Goal: Find contact information: Find contact information

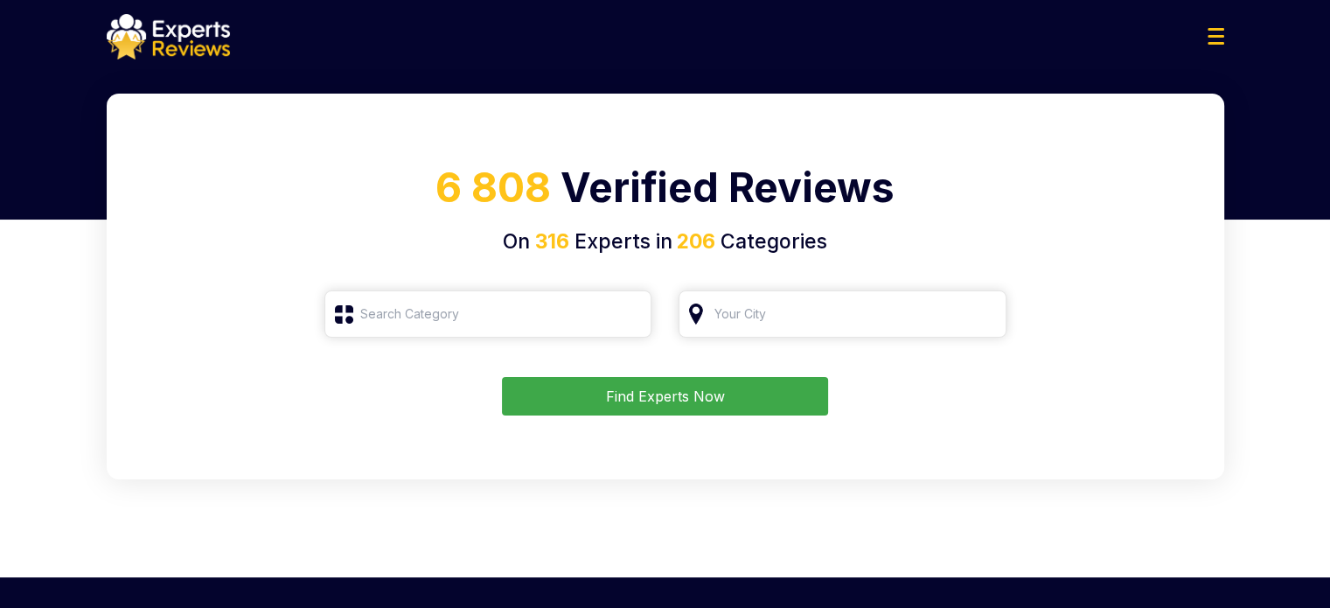
click at [1221, 33] on img at bounding box center [1216, 36] width 17 height 17
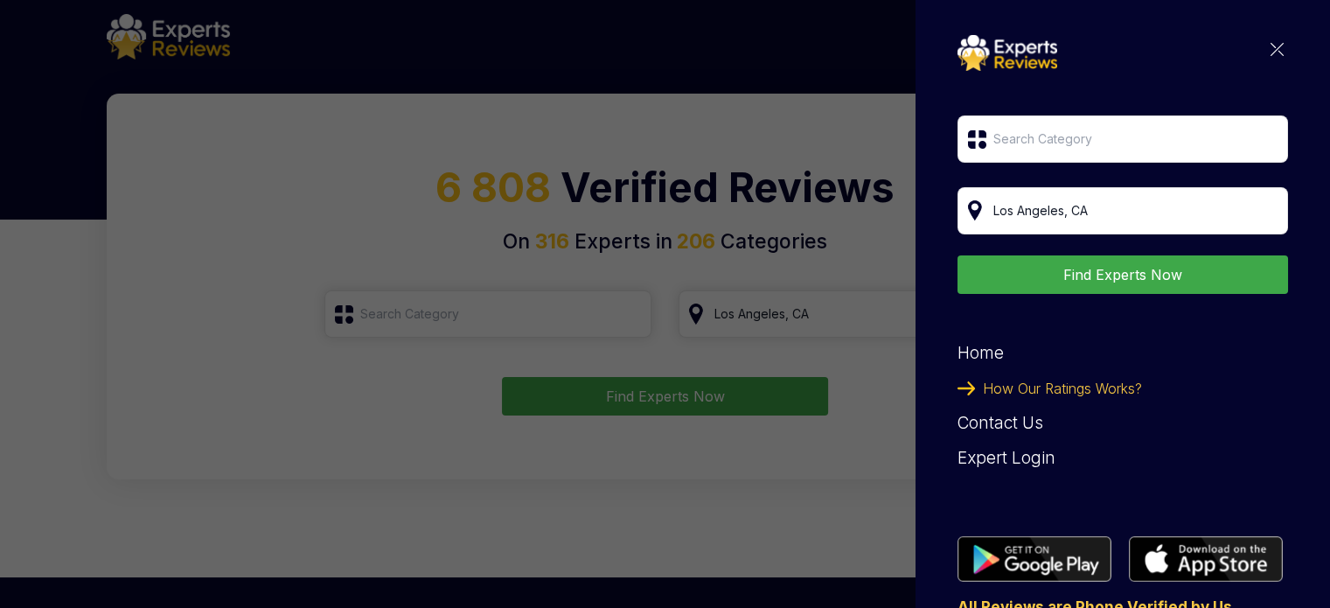
click at [651, 103] on div "Find Experts Now Home How Our Ratings Works? Contact Us Expert Login All Review…" at bounding box center [665, 304] width 1330 height 608
click at [1271, 49] on img at bounding box center [1277, 49] width 13 height 13
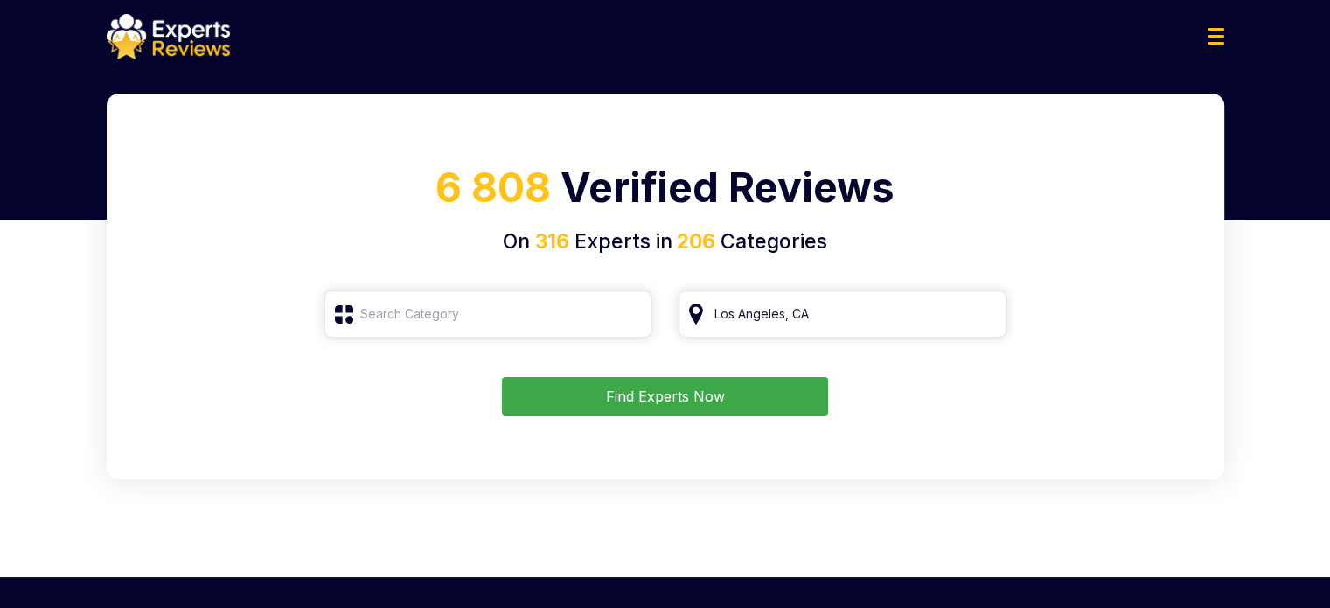
click at [665, 391] on button "Find Experts Now" at bounding box center [665, 396] width 326 height 38
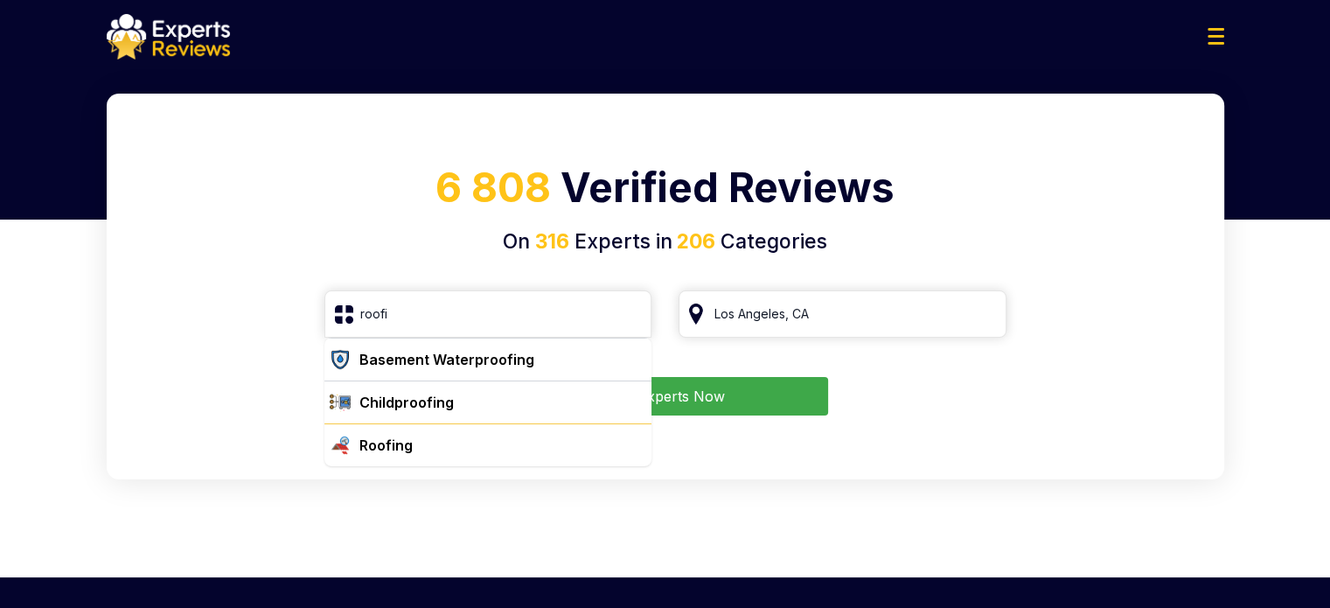
click at [427, 450] on div "Roofing" at bounding box center [499, 445] width 293 height 21
type input "Roofing"
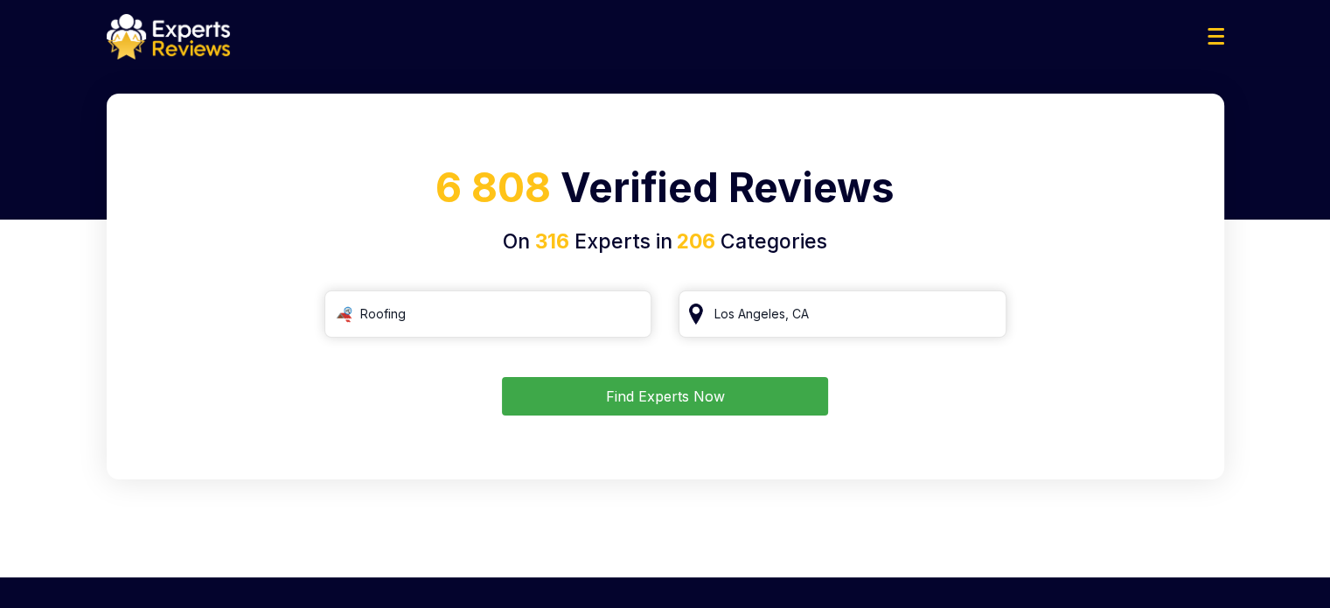
click at [677, 398] on button "Find Experts Now" at bounding box center [665, 396] width 326 height 38
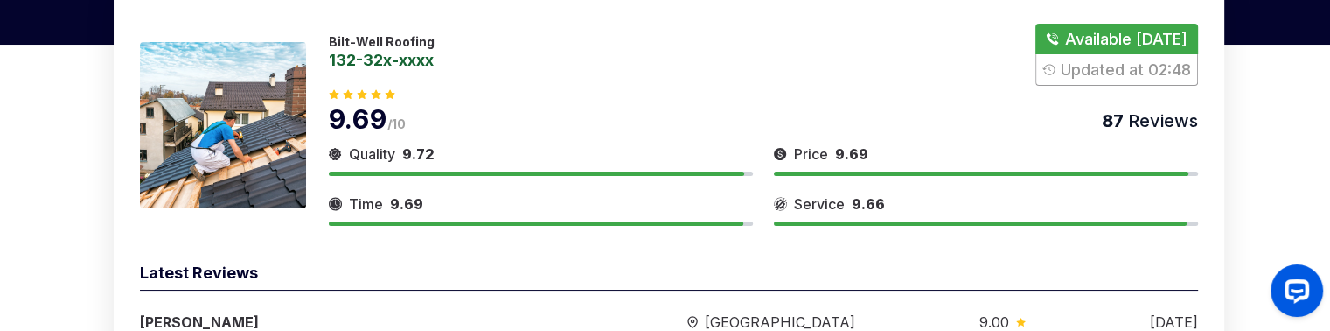
click at [1086, 52] on button "Show Number" at bounding box center [1117, 55] width 162 height 62
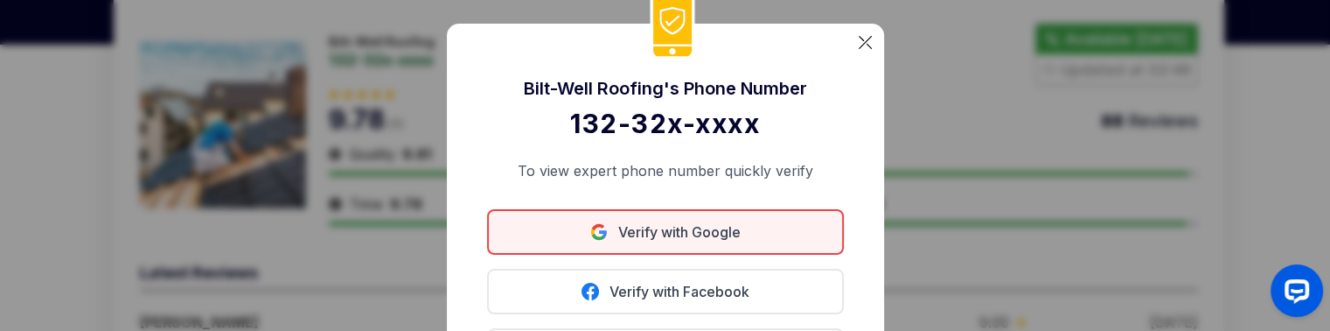
click at [681, 235] on link "Verify with Google" at bounding box center [665, 231] width 357 height 45
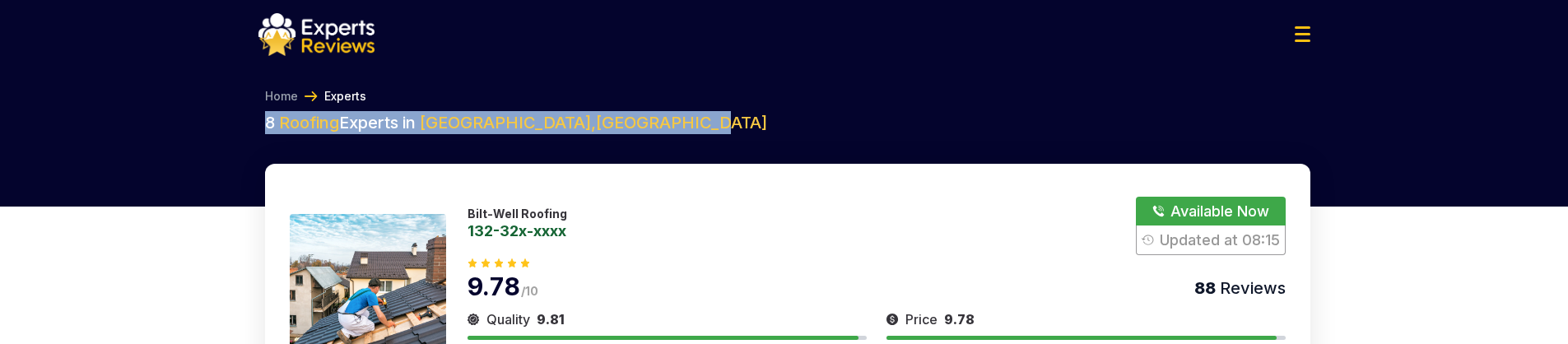
drag, startPoint x: 260, startPoint y: 115, endPoint x: 649, endPoint y: 118, distance: 389.0
click at [648, 118] on h2 "8 Roofing Experts in Los Angeles , United States" at bounding box center [788, 122] width 1046 height 23
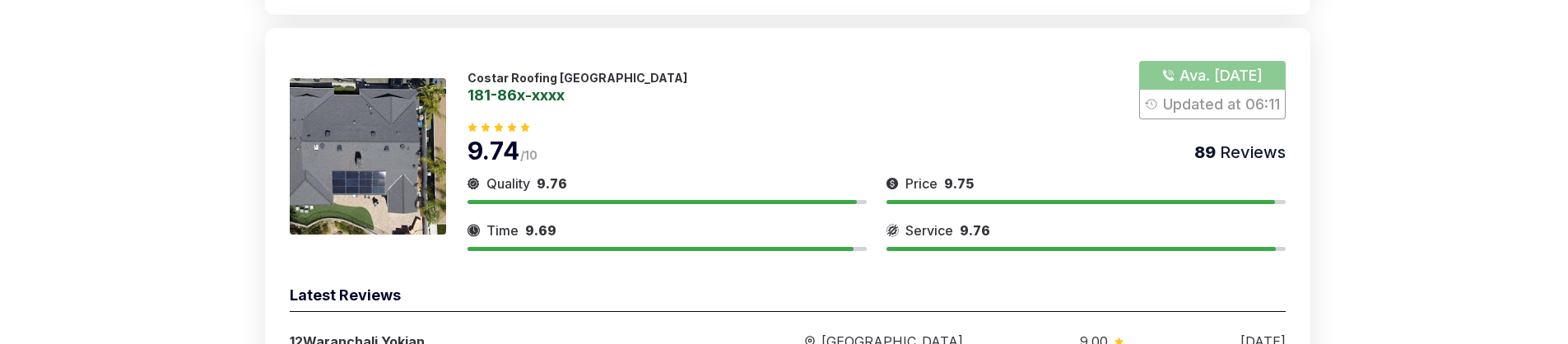
scroll to position [1151, 0]
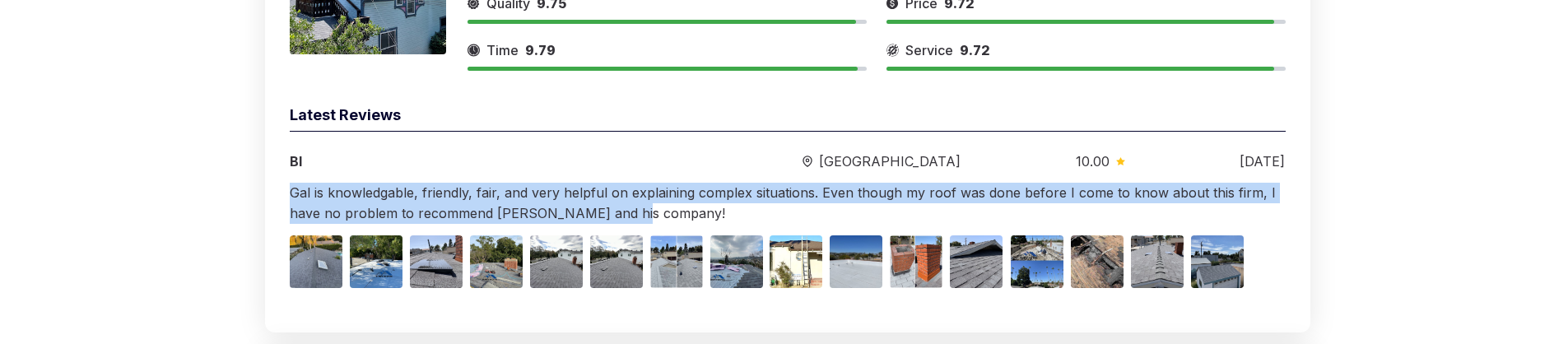
drag, startPoint x: 291, startPoint y: 187, endPoint x: 626, endPoint y: 218, distance: 336.4
click at [626, 122] on div "Gal is knowledgable, friendly, fair, and very helpful on explaining complex sit…" at bounding box center [788, 203] width 996 height 41
drag, startPoint x: 630, startPoint y: 214, endPoint x: 291, endPoint y: 187, distance: 340.1
click at [291, 122] on div "Gal is knowledgable, friendly, fair, and very helpful on explaining complex sit…" at bounding box center [788, 203] width 996 height 41
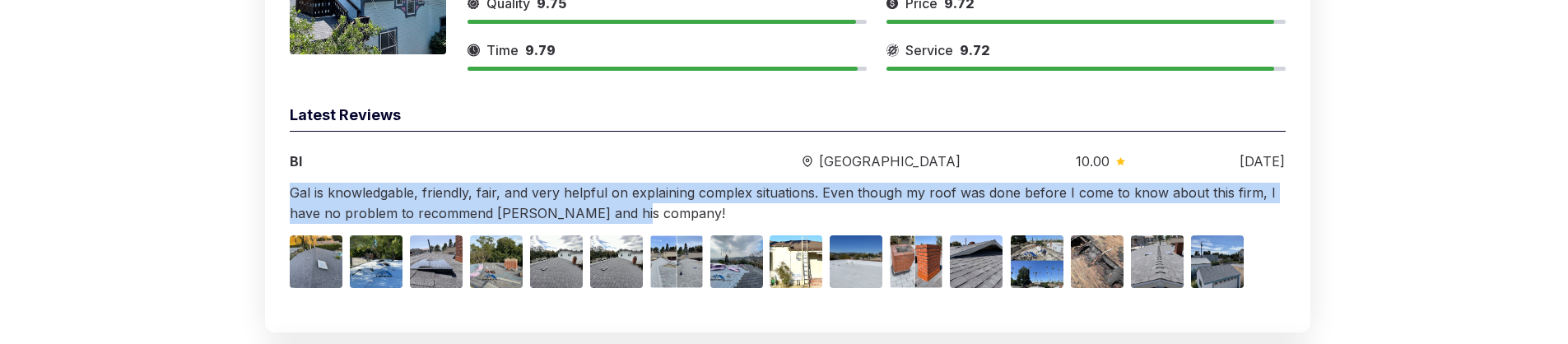
click at [291, 122] on span "Gal is knowledgable, friendly, fair, and very helpful on explaining complex sit…" at bounding box center [783, 202] width 986 height 37
drag, startPoint x: 290, startPoint y: 193, endPoint x: 625, endPoint y: 214, distance: 335.7
click at [625, 122] on span "Gal is knowledgable, friendly, fair, and very helpful on explaining complex sit…" at bounding box center [783, 202] width 986 height 37
click at [634, 122] on div "Gal is knowledgable, friendly, fair, and very helpful on explaining complex sit…" at bounding box center [788, 203] width 996 height 41
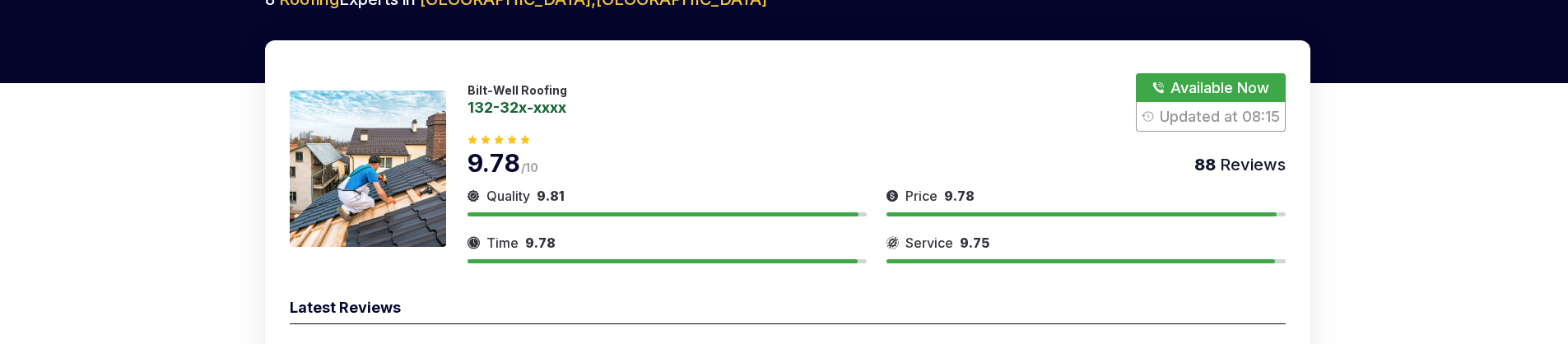
scroll to position [0, 0]
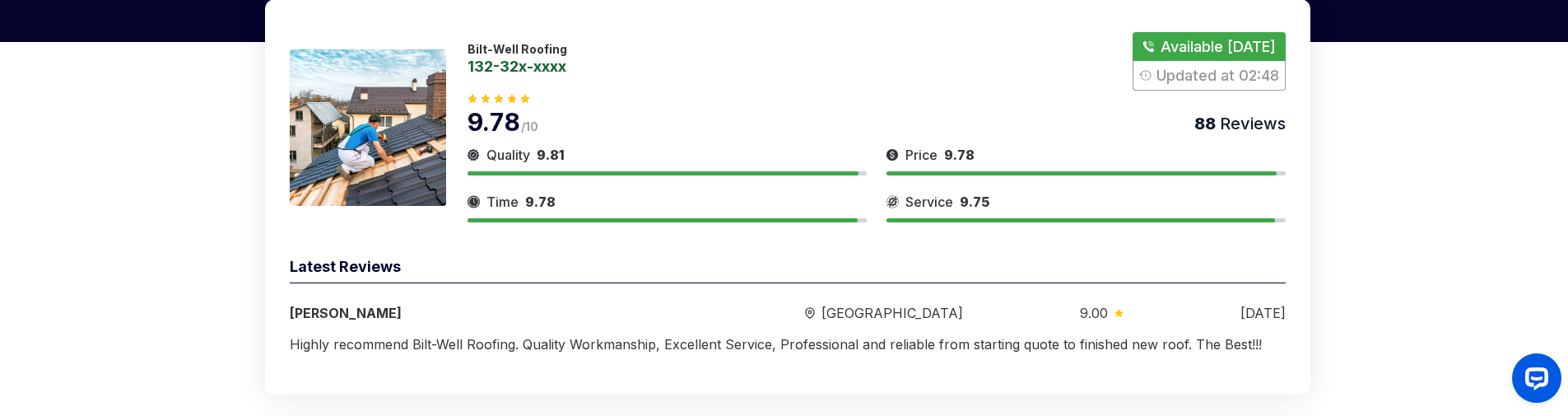
click at [1192, 47] on button "Show Number" at bounding box center [1209, 61] width 152 height 58
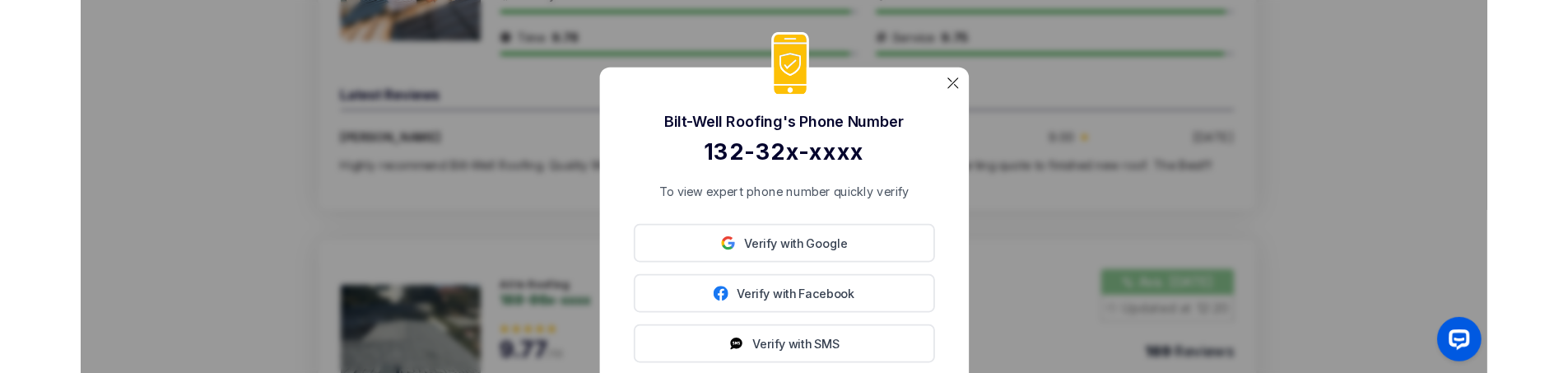
scroll to position [330, 0]
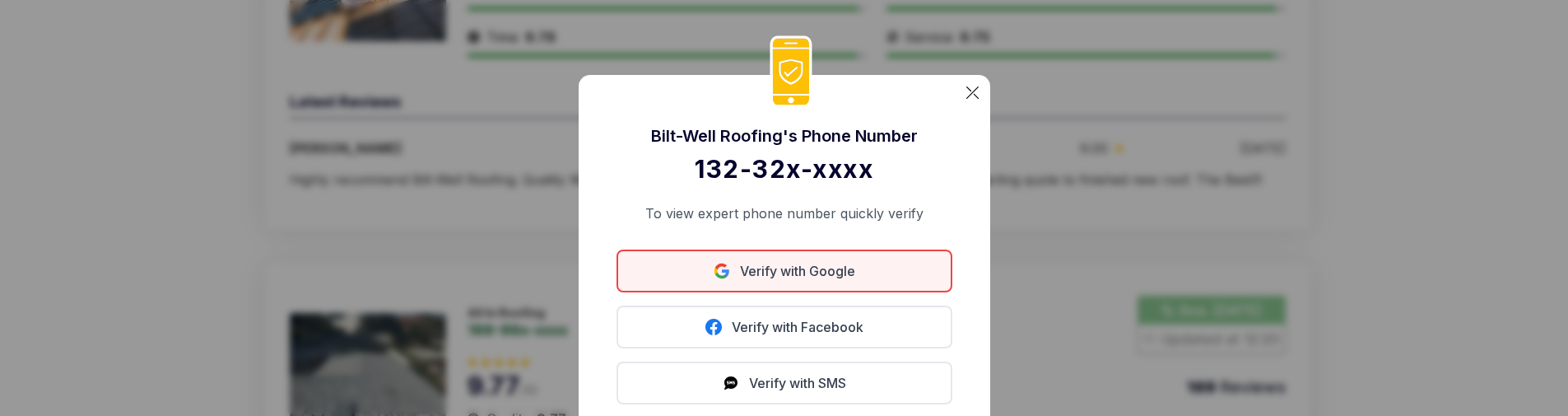
click at [804, 291] on link "Verify with Google" at bounding box center [784, 270] width 336 height 42
